Goal: Task Accomplishment & Management: Use online tool/utility

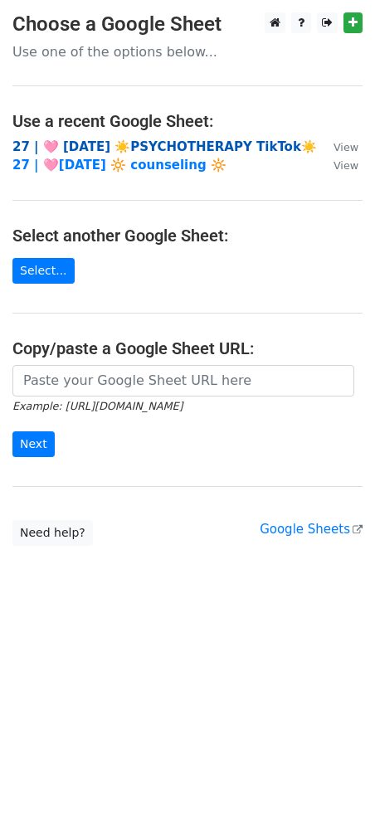
click at [73, 146] on strong "27 | 🩷 AUG 2 ☀️PSYCHOTHERAPY TikTok☀️" at bounding box center [164, 146] width 304 height 15
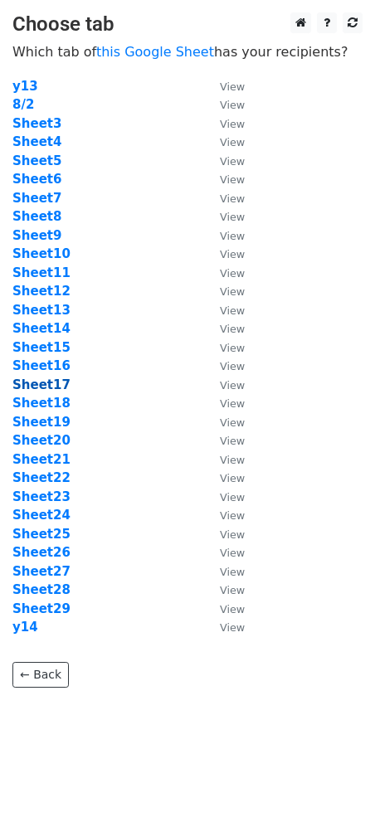
click at [47, 390] on strong "Sheet17" at bounding box center [41, 384] width 58 height 15
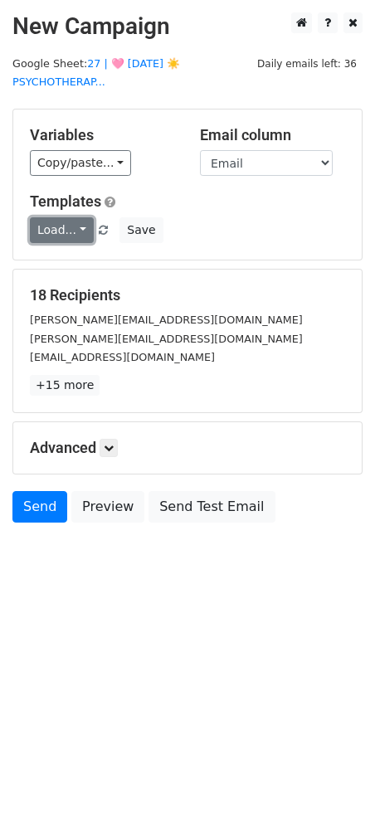
click at [58, 235] on link "Load..." at bounding box center [62, 230] width 64 height 26
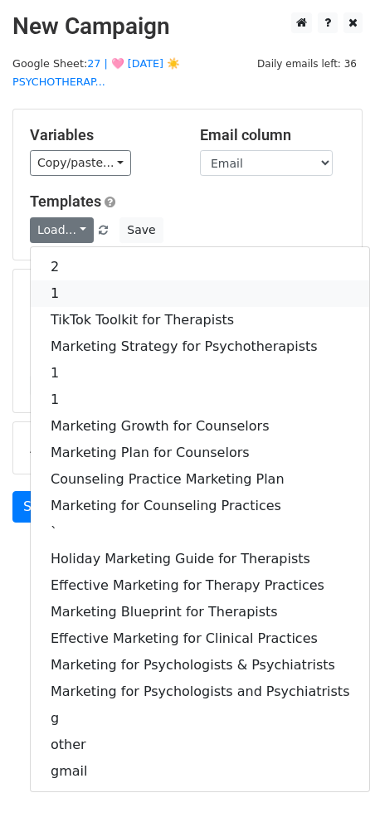
click at [66, 290] on link "1" at bounding box center [200, 293] width 338 height 27
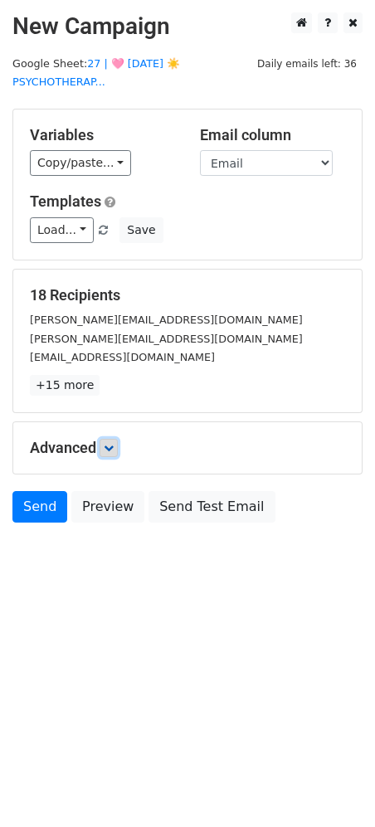
click at [110, 444] on icon at bounding box center [109, 448] width 10 height 10
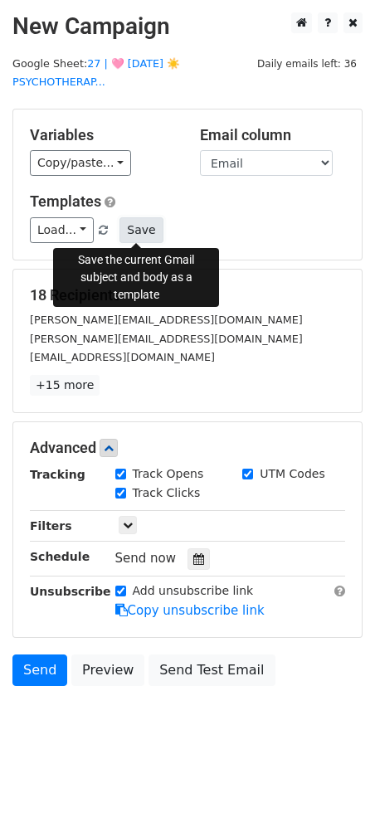
click at [140, 236] on button "Save" at bounding box center [140, 230] width 43 height 26
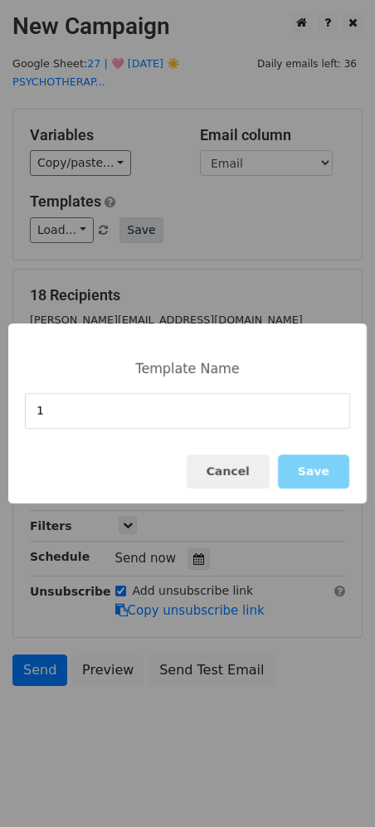
type input "1"
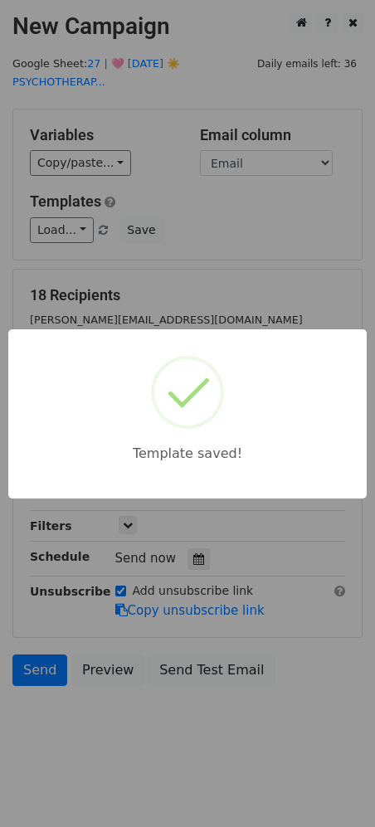
click at [177, 201] on div "Template saved!" at bounding box center [187, 413] width 375 height 827
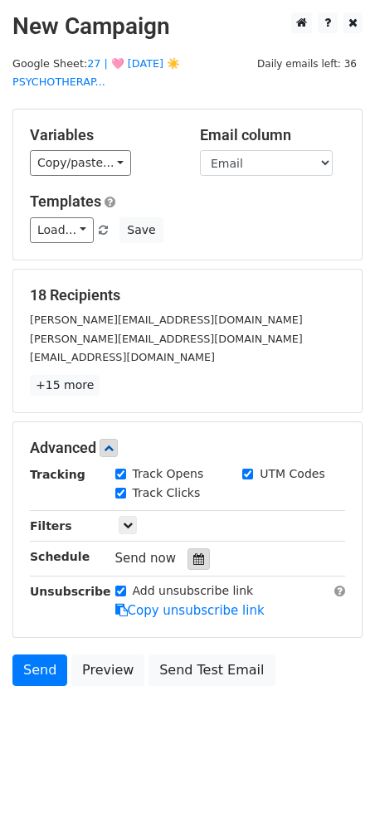
click at [193, 560] on icon at bounding box center [198, 559] width 11 height 12
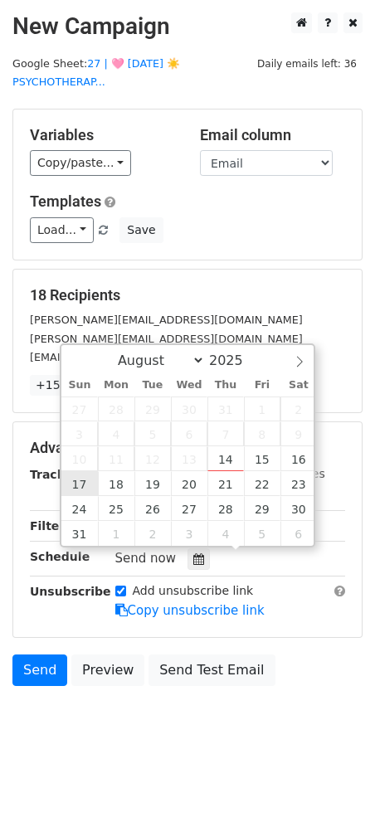
type input "2025-08-17 12:00"
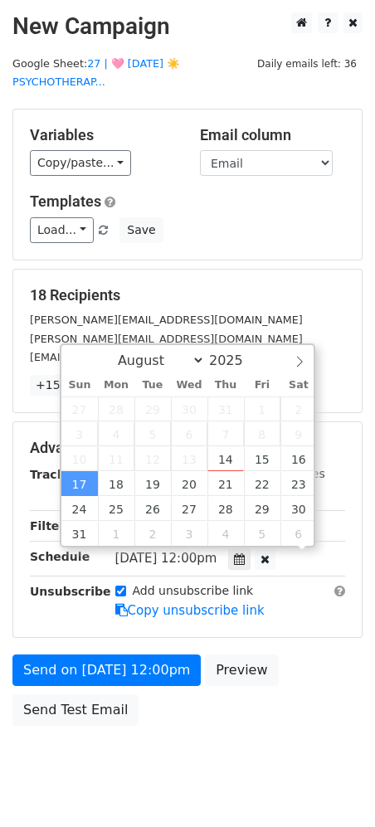
scroll to position [1, 0]
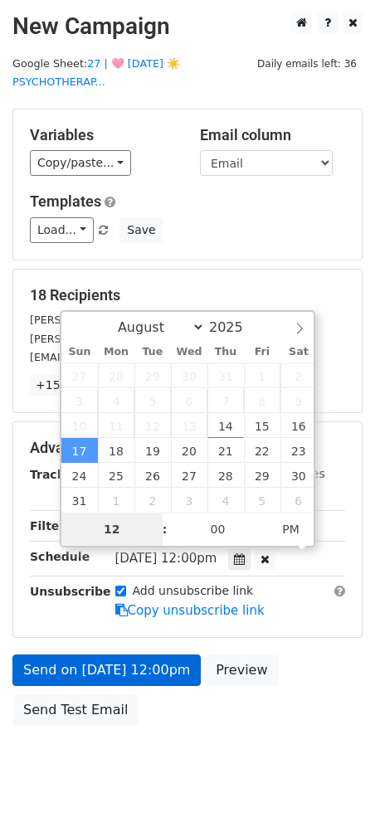
type input "9"
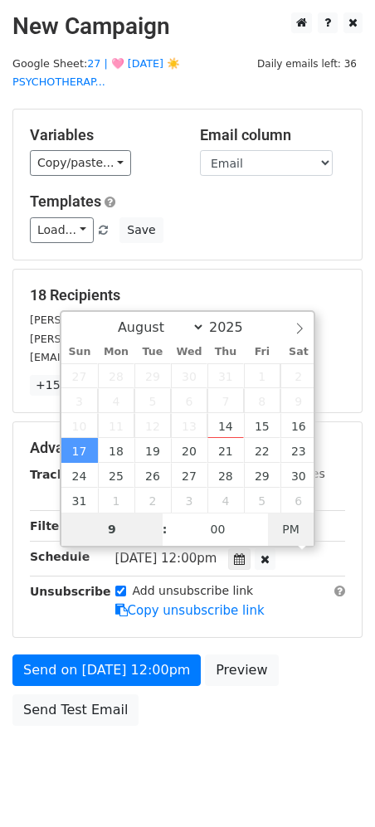
type input "2025-08-17 09:00"
type input "09"
click at [284, 526] on span "PM" at bounding box center [291, 528] width 46 height 33
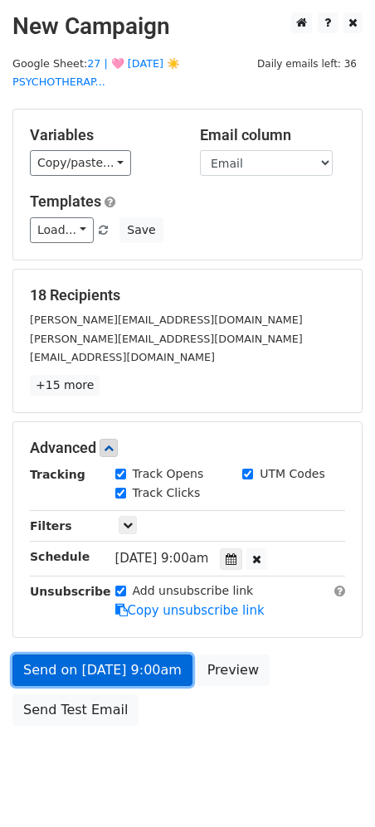
click at [144, 609] on form "Variables Copy/paste... {{Name}} {{Email}} Email column Name Email Templates Lo…" at bounding box center [187, 421] width 350 height 625
click at [128, 662] on link "Send on Aug 17 at 9:00am" at bounding box center [102, 670] width 180 height 32
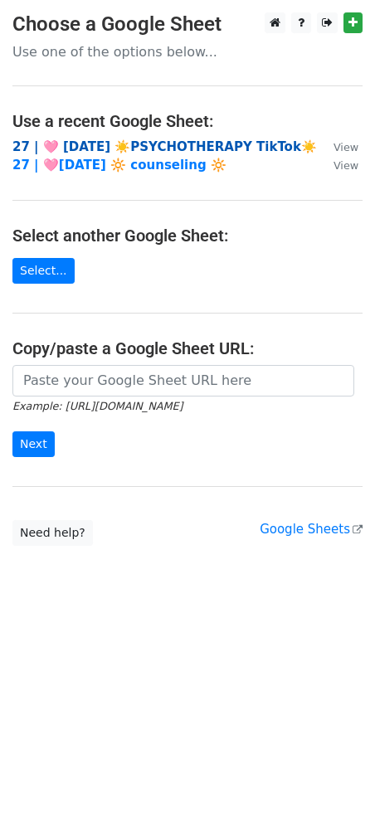
click at [60, 145] on strong "27 | 🩷 [DATE] ☀️PSYCHOTHERAPY TikTok☀️" at bounding box center [164, 146] width 304 height 15
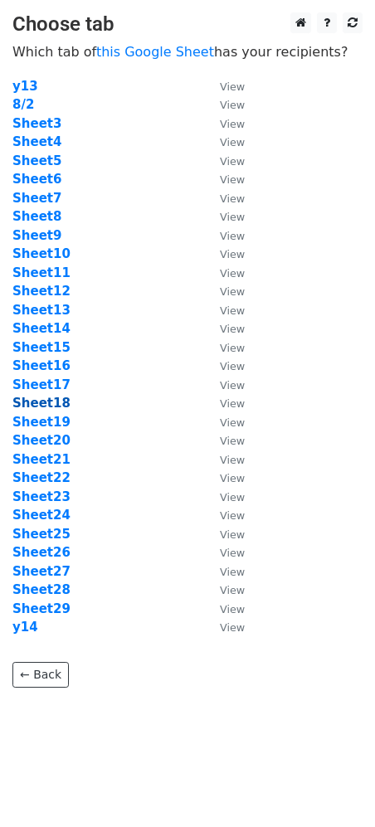
click at [44, 400] on strong "Sheet18" at bounding box center [41, 402] width 58 height 15
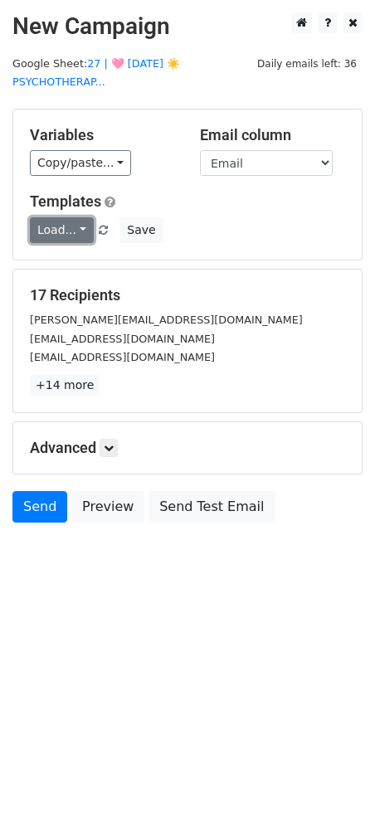
click at [65, 220] on link "Load..." at bounding box center [62, 230] width 64 height 26
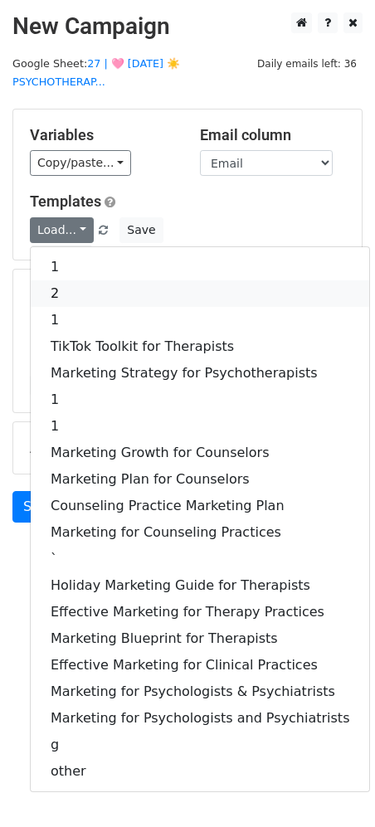
click at [74, 287] on link "2" at bounding box center [200, 293] width 338 height 27
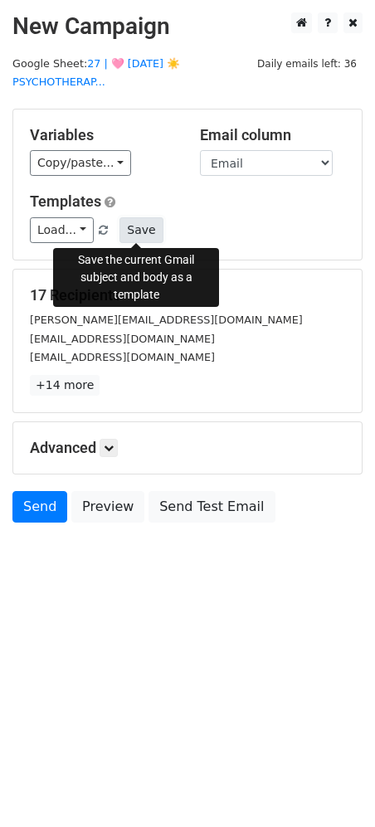
click at [135, 227] on button "Save" at bounding box center [140, 230] width 43 height 26
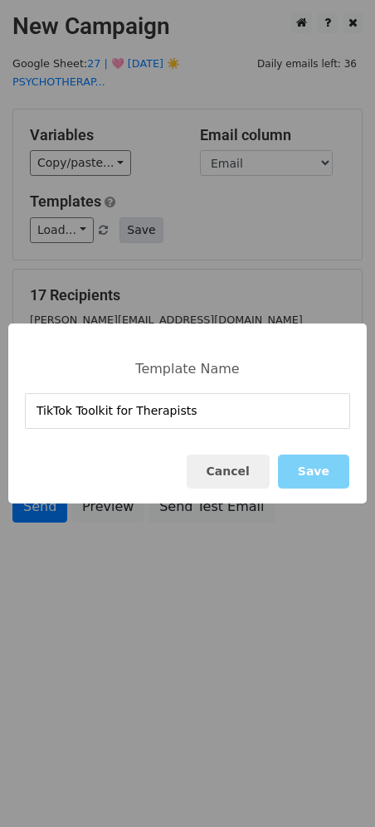
type input "TikTok Toolkit for Therapists"
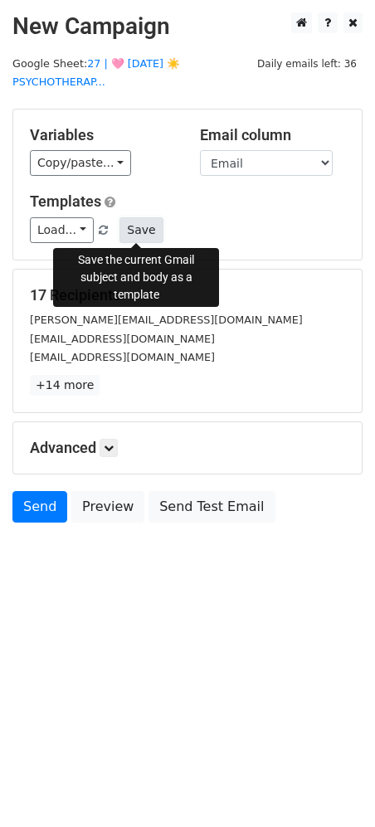
click at [124, 226] on button "Save" at bounding box center [140, 230] width 43 height 26
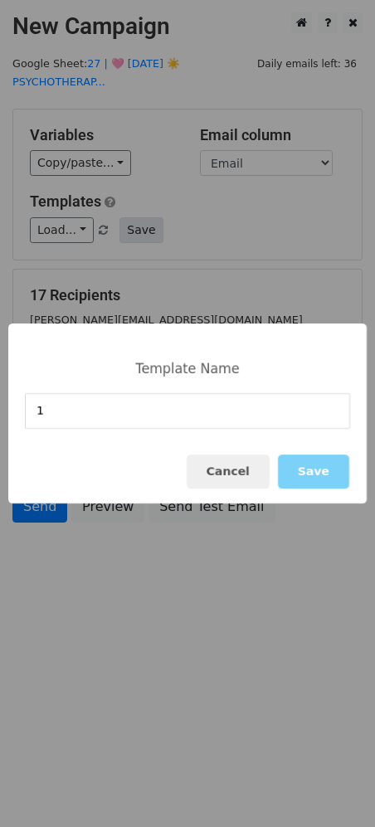
type input "1"
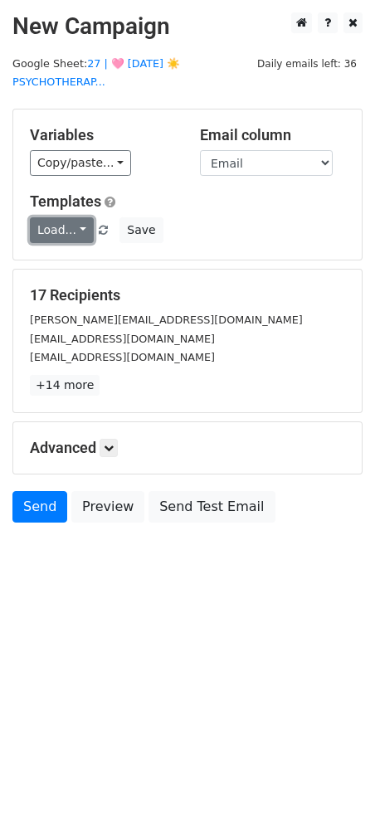
click at [56, 235] on link "Load..." at bounding box center [62, 230] width 64 height 26
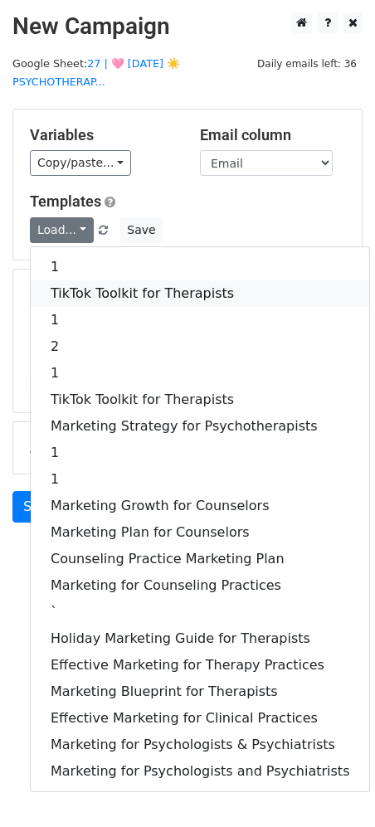
click at [63, 284] on link "TikTok Toolkit for Therapists" at bounding box center [200, 293] width 338 height 27
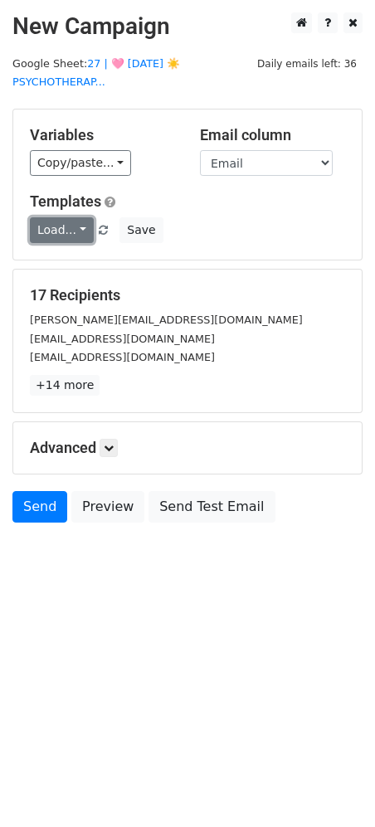
click at [66, 223] on link "Load..." at bounding box center [62, 230] width 64 height 26
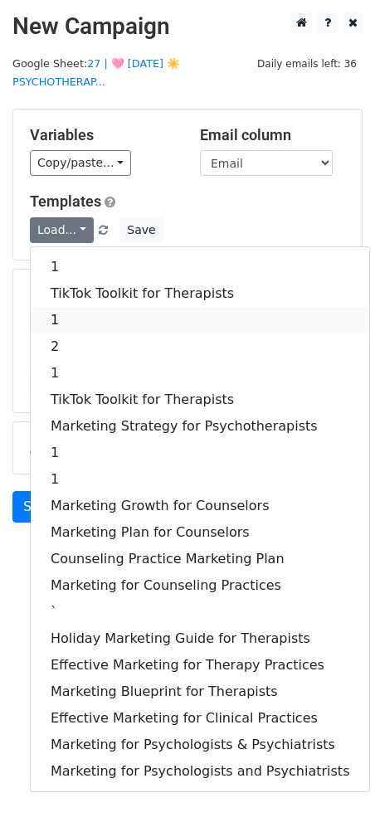
click at [70, 307] on link "1" at bounding box center [200, 320] width 338 height 27
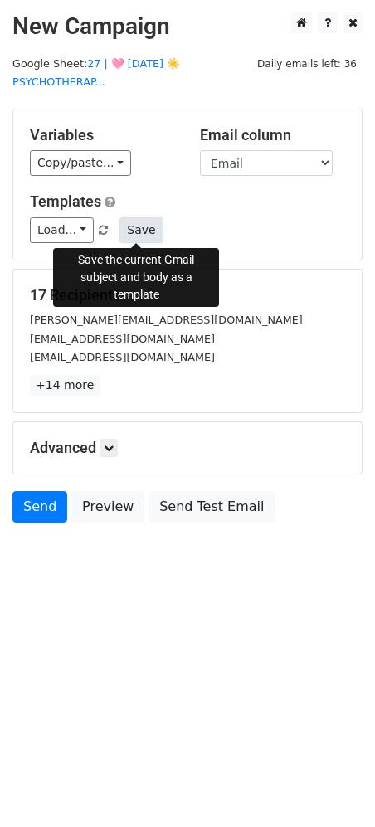
click at [139, 235] on button "Save" at bounding box center [140, 230] width 43 height 26
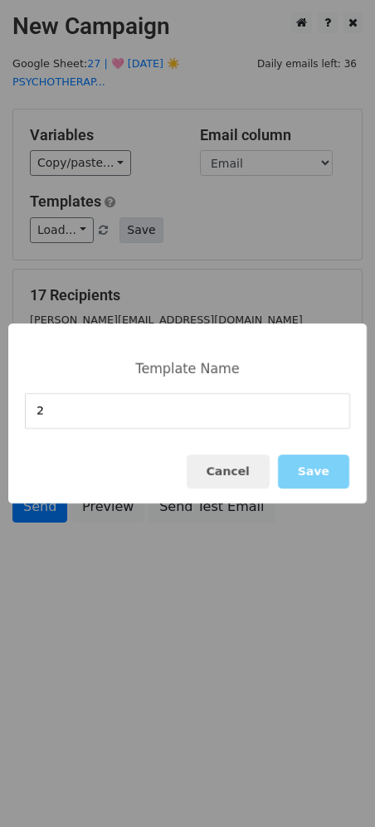
type input "2"
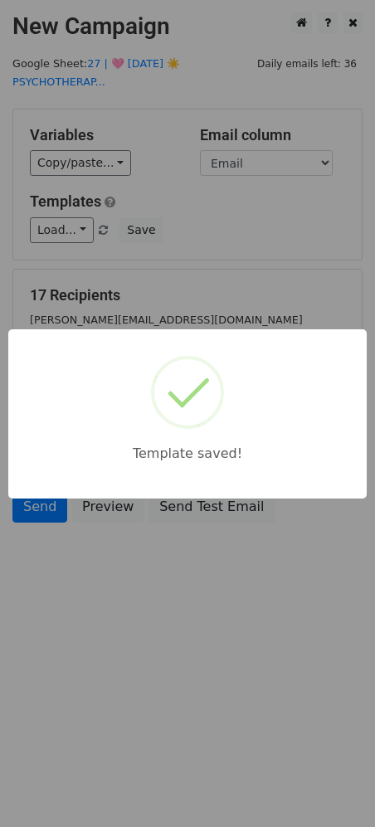
click at [205, 218] on div "Template saved!" at bounding box center [187, 413] width 375 height 827
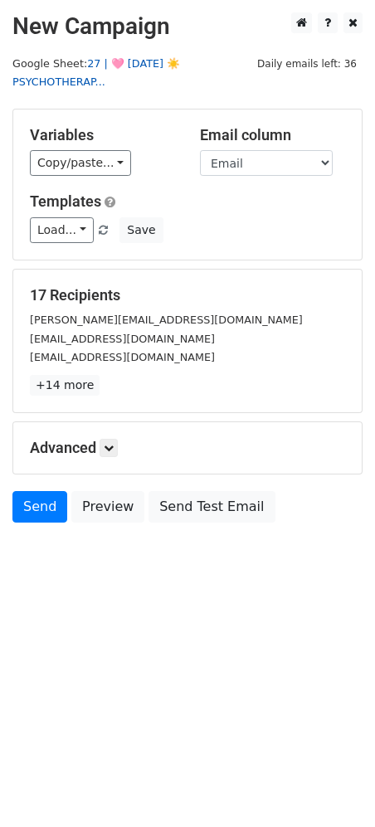
click at [142, 69] on link "27 | 🩷 AUG 2 ☀️PSYCHOTHERAP..." at bounding box center [95, 73] width 167 height 32
click at [114, 450] on icon at bounding box center [109, 448] width 10 height 10
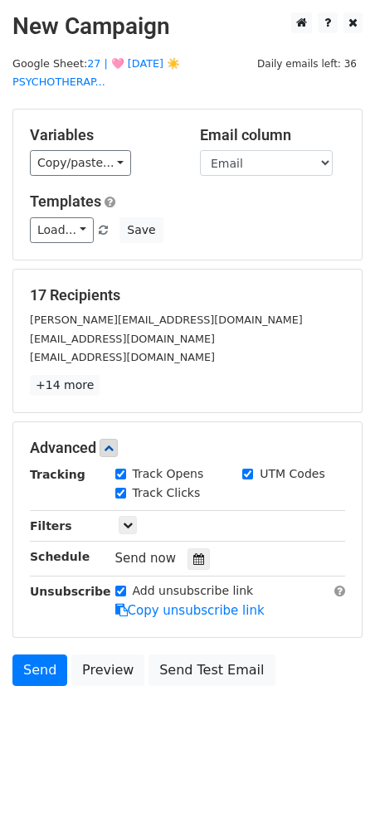
click at [187, 550] on div at bounding box center [198, 559] width 22 height 22
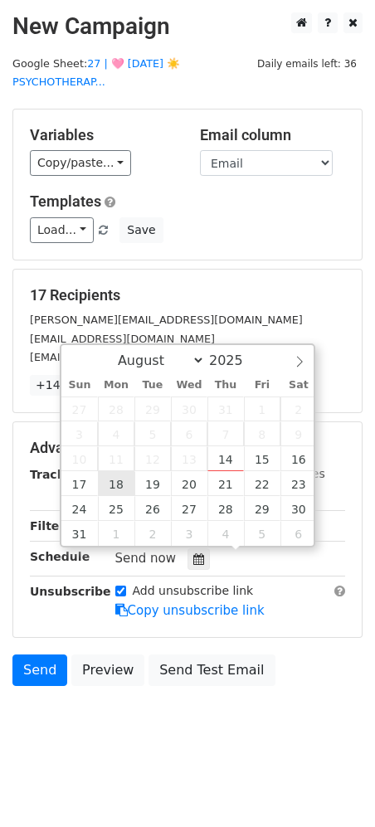
type input "2025-08-18 12:00"
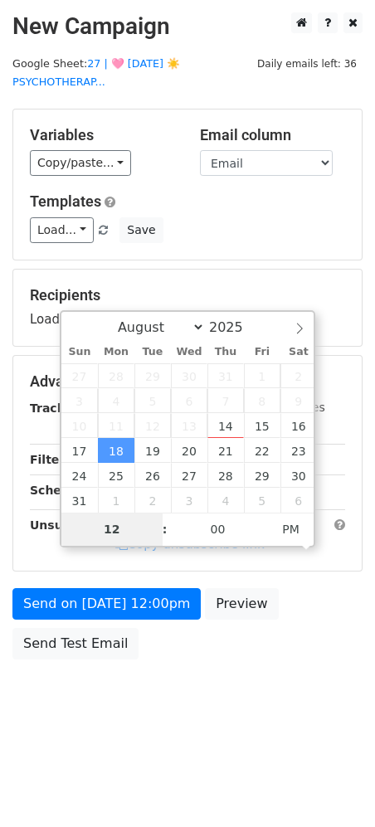
type input "8"
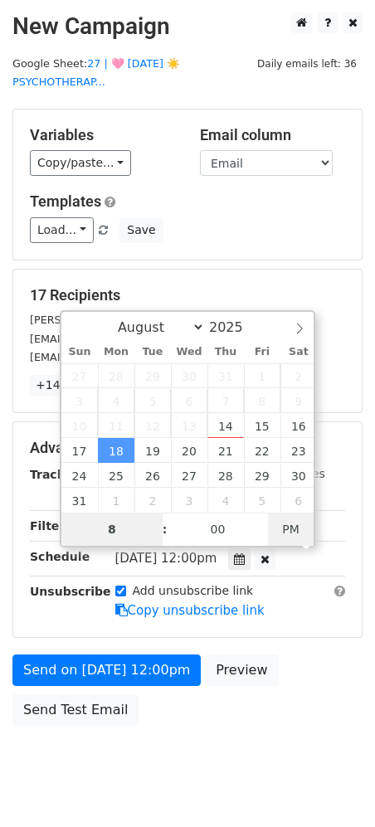
type input "2025-08-18 08:00"
type input "08"
click at [289, 524] on span "AM" at bounding box center [291, 528] width 46 height 33
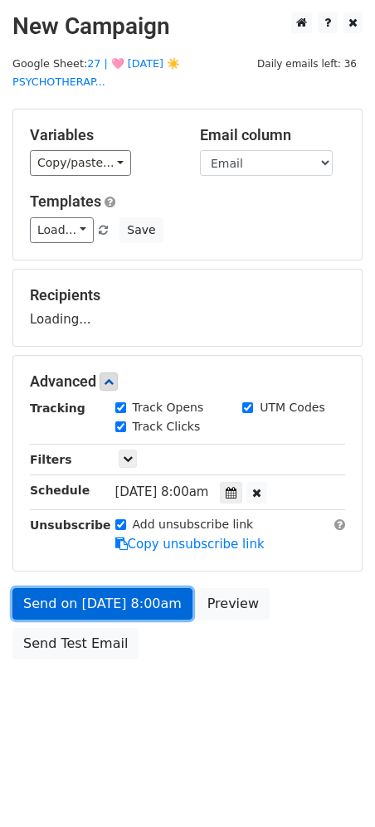
click at [134, 604] on link "Send on Aug 18 at 8:00am" at bounding box center [102, 604] width 180 height 32
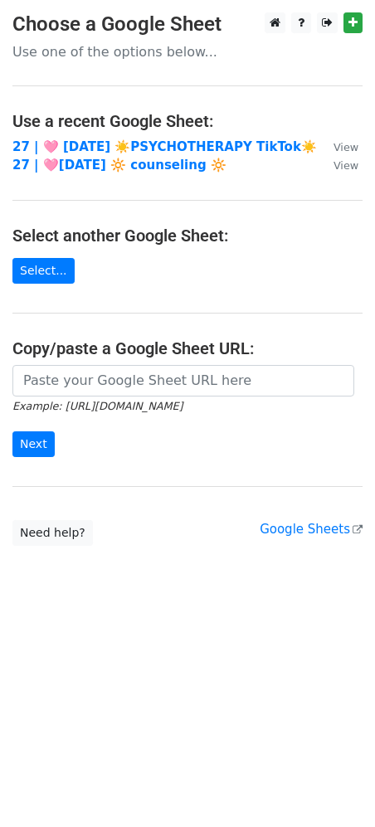
click at [125, 136] on main "Choose a Google Sheet Use one of the options below... Use a recent Google Sheet…" at bounding box center [187, 278] width 375 height 533
click at [106, 139] on strong "27 | 🩷 AUG 2 ☀️PSYCHOTHERAPY TikTok☀️" at bounding box center [164, 146] width 304 height 15
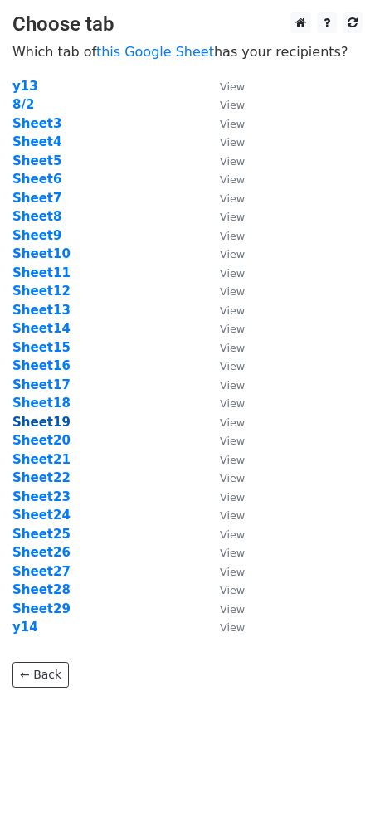
click at [54, 427] on strong "Sheet19" at bounding box center [41, 422] width 58 height 15
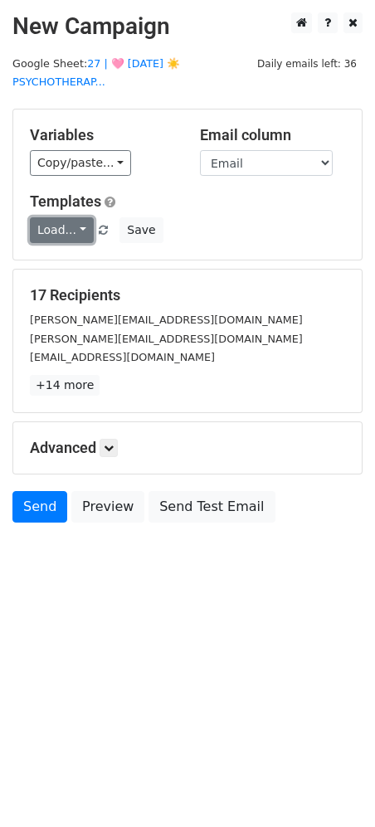
click at [70, 236] on link "Load..." at bounding box center [62, 230] width 64 height 26
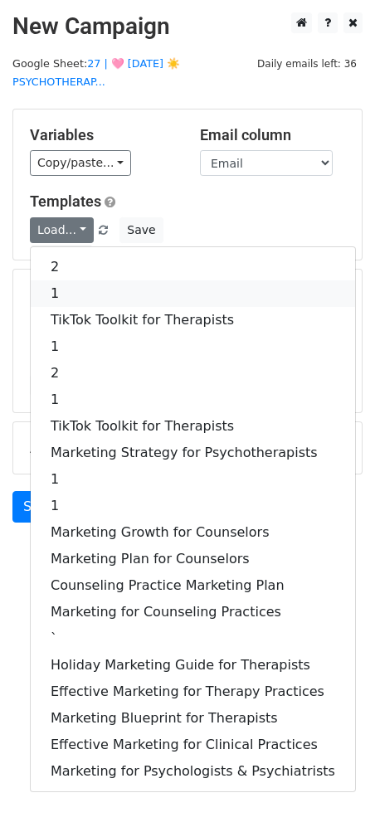
click at [86, 289] on link "1" at bounding box center [193, 293] width 324 height 27
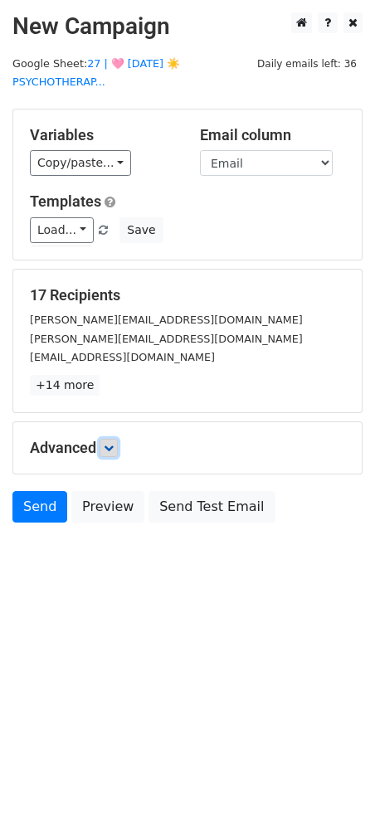
click at [114, 443] on icon at bounding box center [109, 448] width 10 height 10
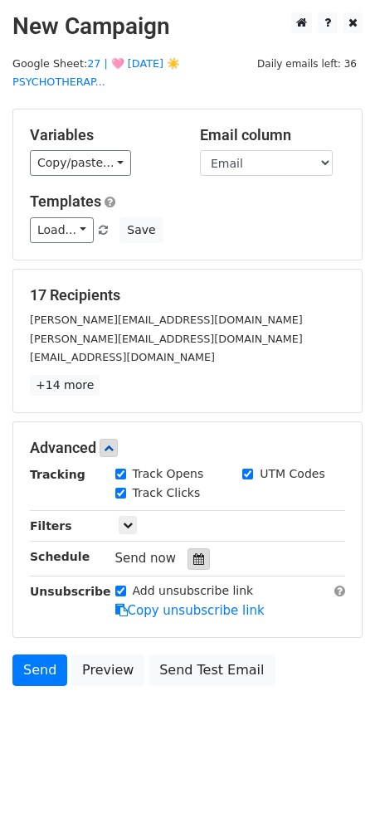
click at [193, 558] on icon at bounding box center [198, 559] width 11 height 12
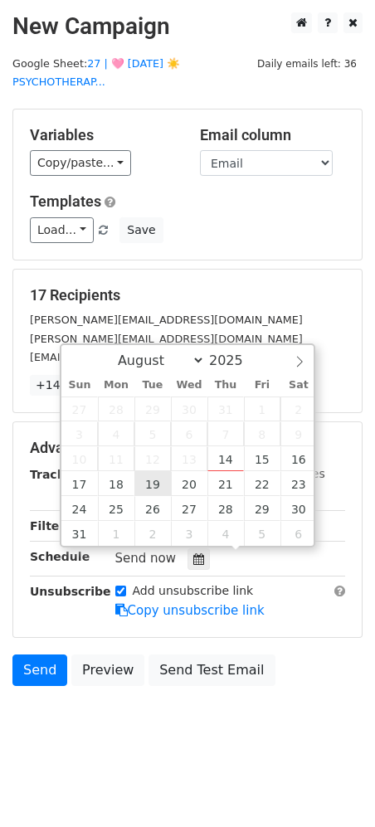
type input "2025-08-19 12:00"
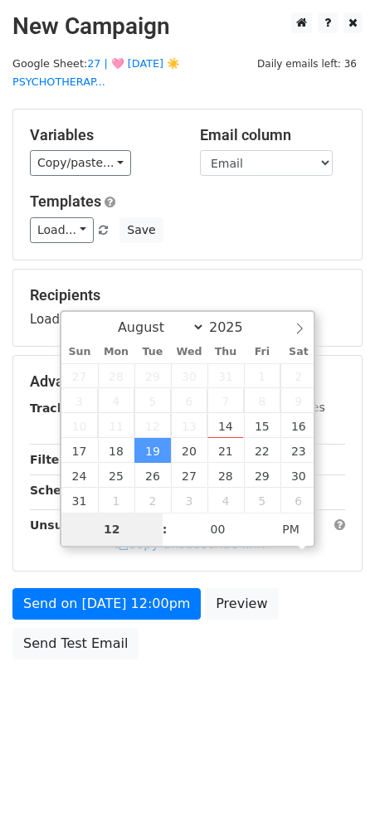
type input "7"
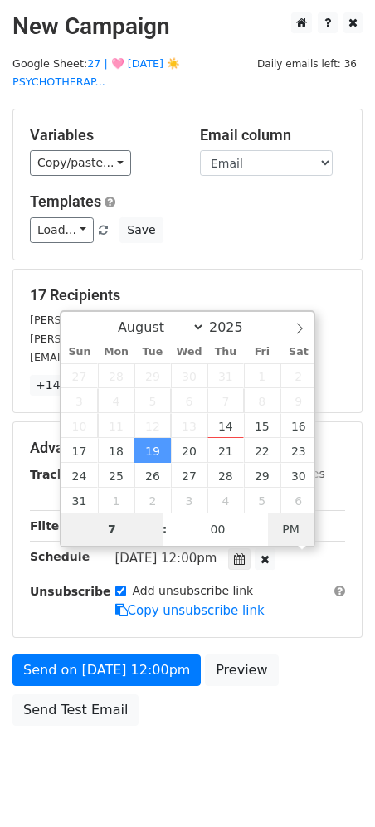
type input "2025-08-19 07:00"
type input "07"
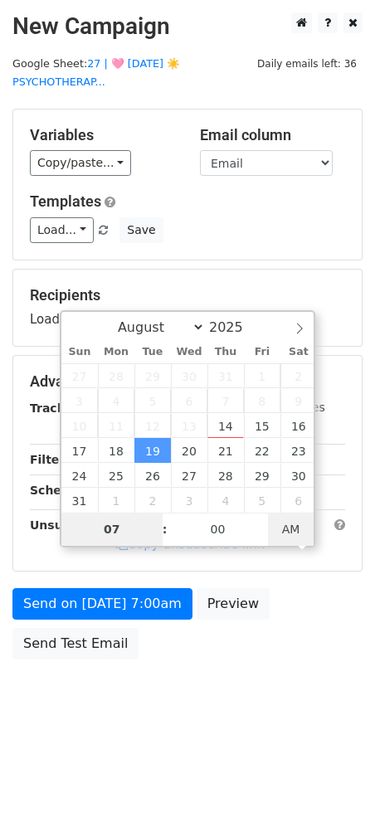
click at [308, 532] on span "AM" at bounding box center [291, 528] width 46 height 33
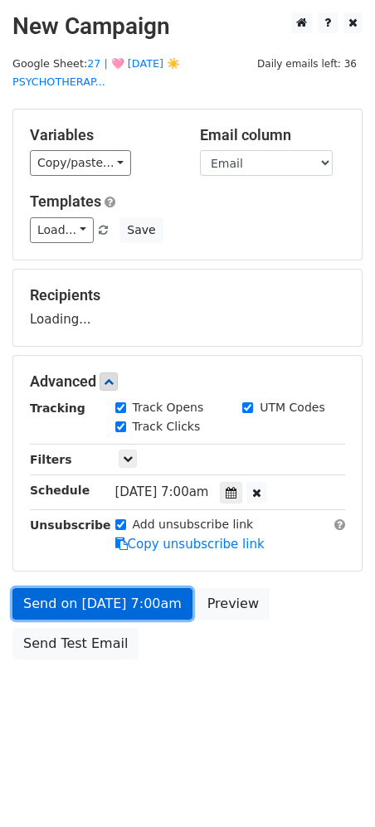
click at [144, 596] on link "Send on Aug 19 at 7:00am" at bounding box center [102, 604] width 180 height 32
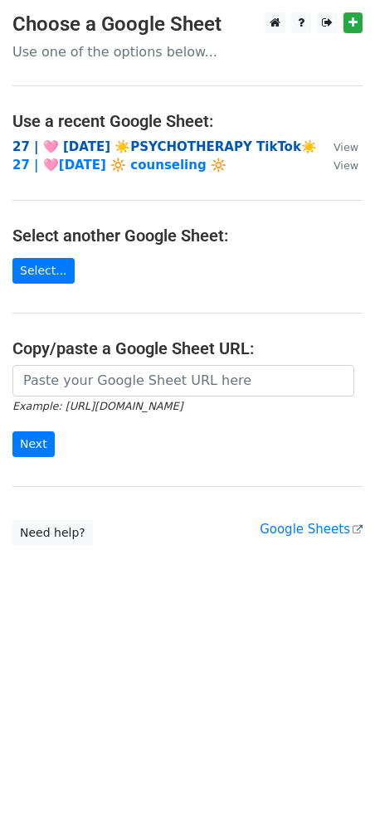
click at [109, 143] on strong "27 | 🩷 [DATE] ☀️PSYCHOTHERAPY TikTok☀️" at bounding box center [164, 146] width 304 height 15
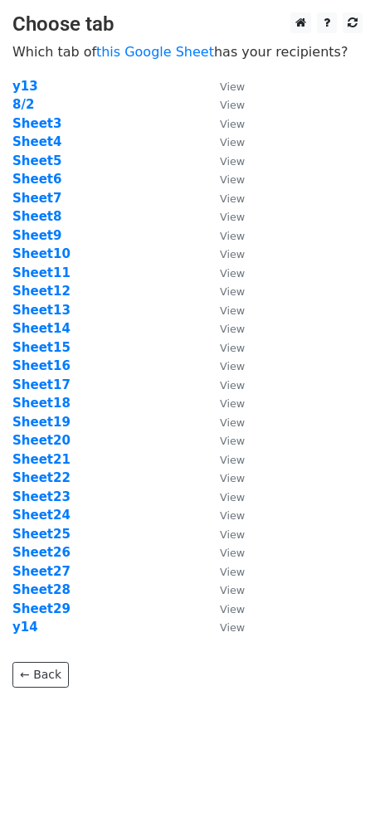
click at [51, 430] on td "Sheet19" at bounding box center [107, 422] width 191 height 19
click at [52, 433] on strong "Sheet20" at bounding box center [41, 440] width 58 height 15
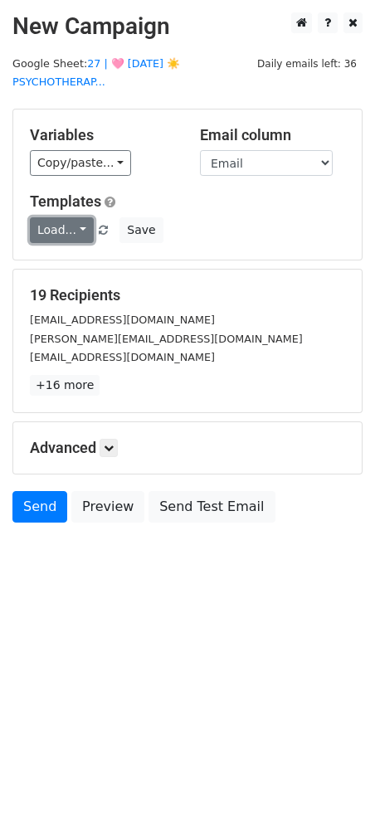
click at [66, 229] on link "Load..." at bounding box center [62, 230] width 64 height 26
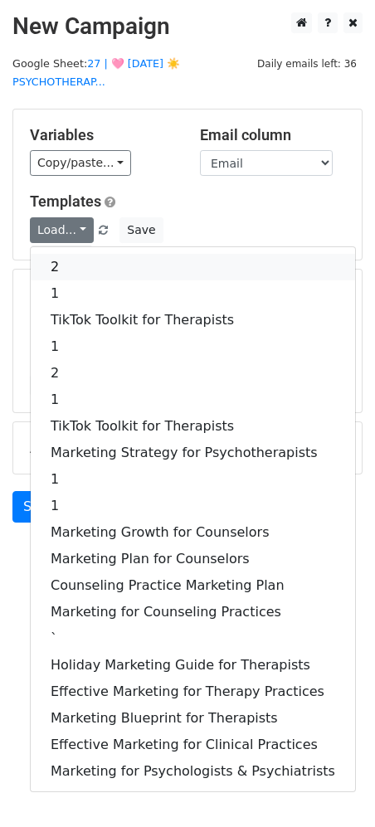
click at [80, 258] on link "2" at bounding box center [193, 267] width 324 height 27
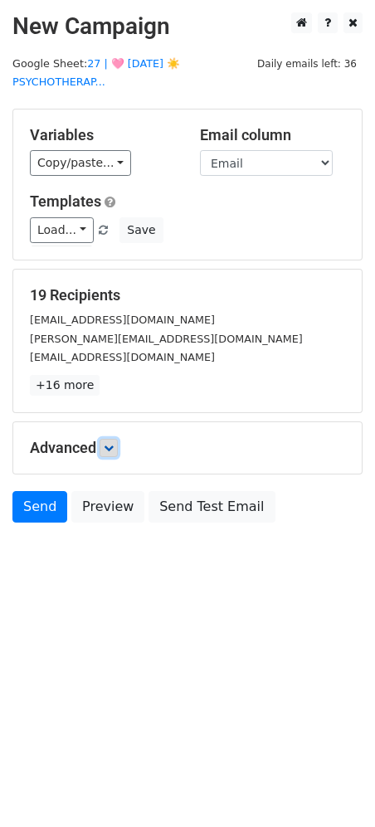
click at [118, 444] on link at bounding box center [108, 448] width 18 height 18
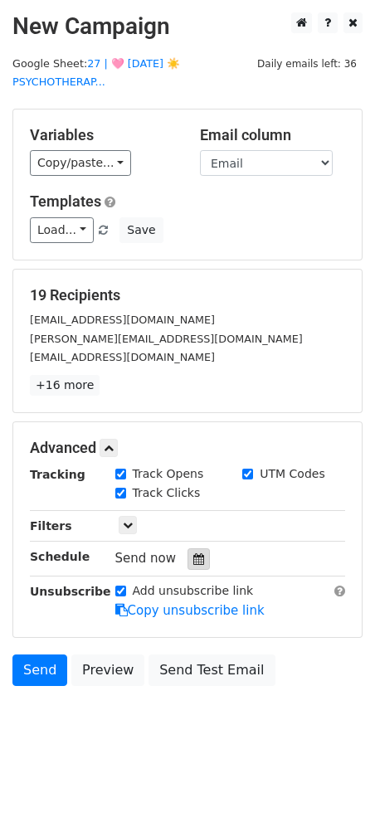
click at [187, 548] on div at bounding box center [198, 559] width 22 height 22
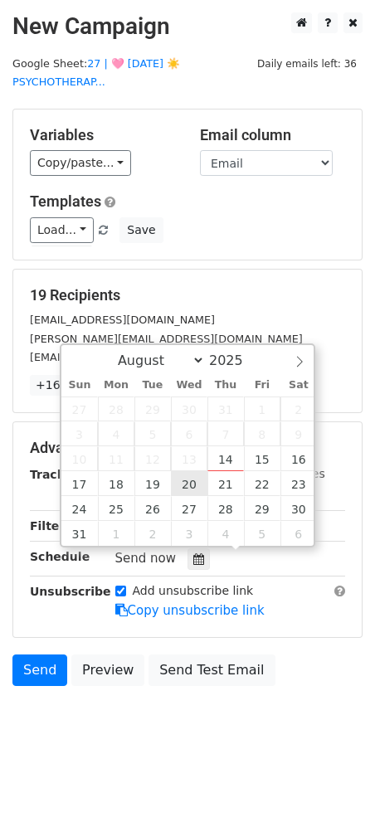
type input "[DATE] 12:00"
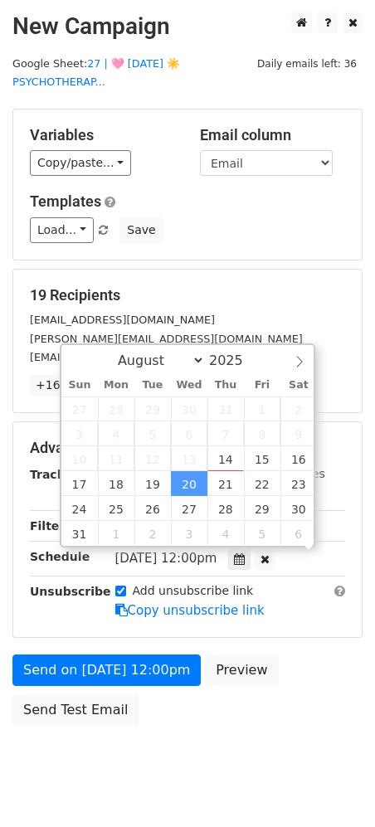
scroll to position [1, 0]
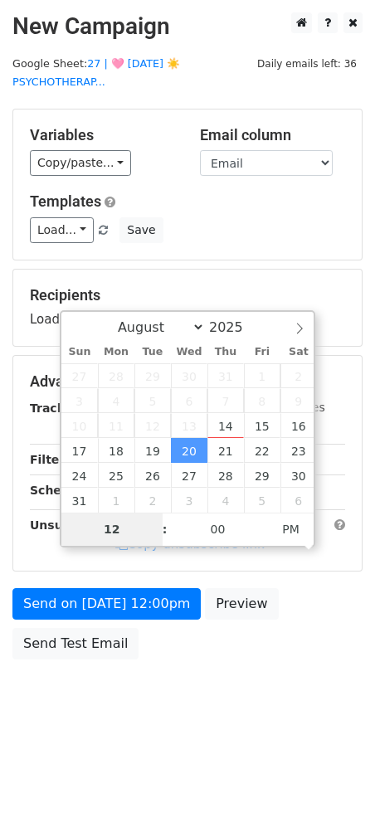
type input "9"
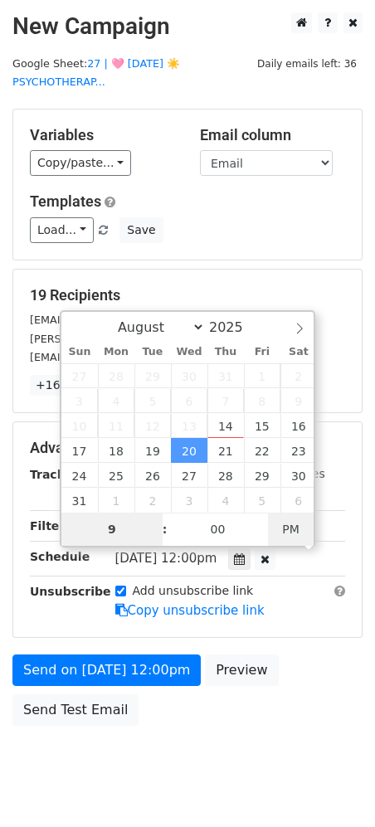
type input "[DATE] 09:00"
type input "09"
click at [283, 528] on span "PM" at bounding box center [291, 528] width 46 height 33
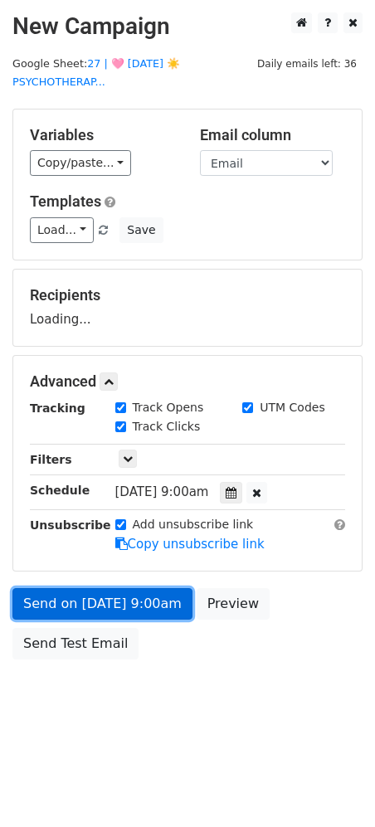
click at [161, 613] on link "Send on Aug 20 at 9:00am" at bounding box center [102, 604] width 180 height 32
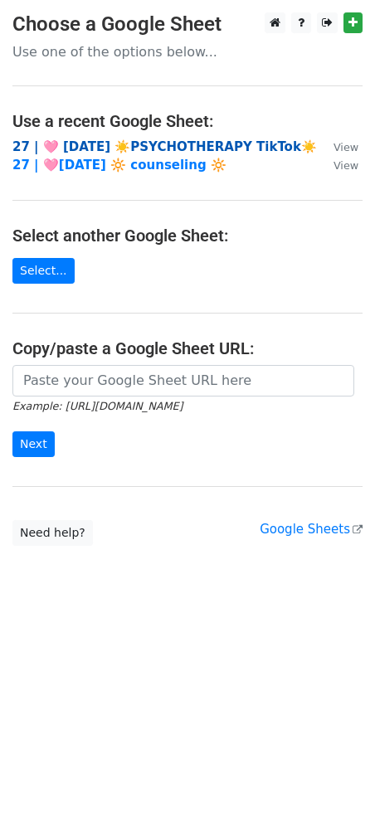
click at [115, 139] on strong "27 | 🩷 [DATE] ☀️PSYCHOTHERAPY TikTok☀️" at bounding box center [164, 146] width 304 height 15
